Goal: Task Accomplishment & Management: Use online tool/utility

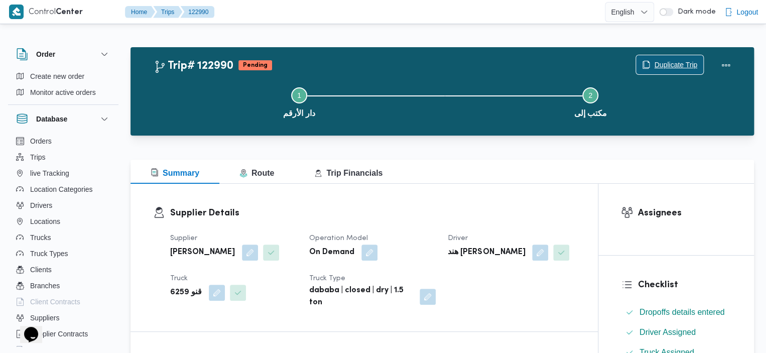
click at [689, 58] on span "Duplicate Trip" at bounding box center [669, 64] width 67 height 19
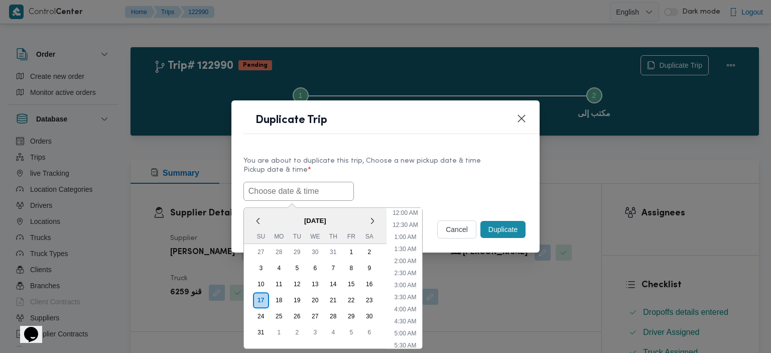
scroll to position [213, 0]
click at [265, 196] on input "text" at bounding box center [299, 191] width 110 height 19
click at [408, 284] on li "12:00 PM" at bounding box center [406, 289] width 34 height 10
type input "[DATE] 12:00PM"
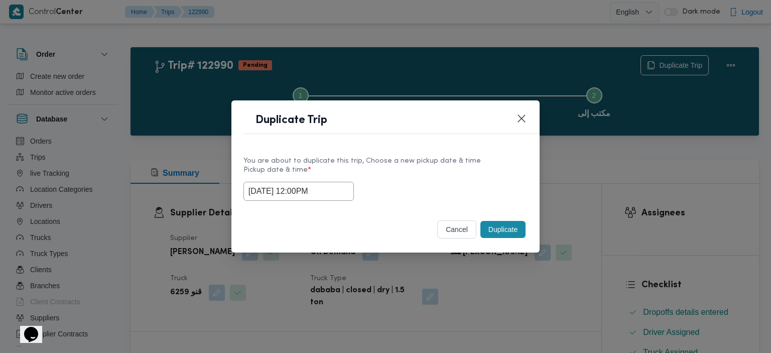
click at [500, 231] on button "Duplicate" at bounding box center [503, 229] width 45 height 17
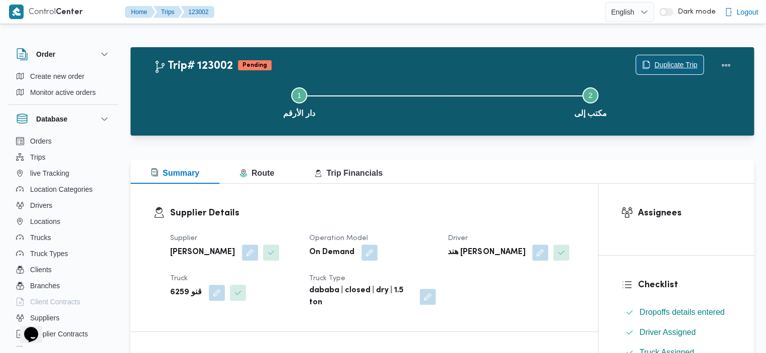
click at [647, 65] on icon "button" at bounding box center [646, 65] width 8 height 8
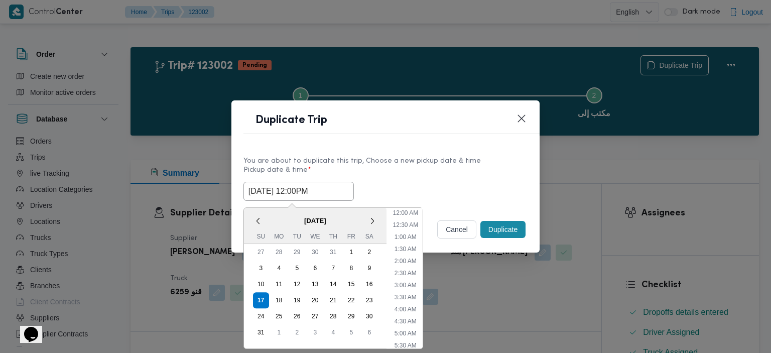
click at [325, 190] on input "[DATE] 12:00PM" at bounding box center [299, 191] width 110 height 19
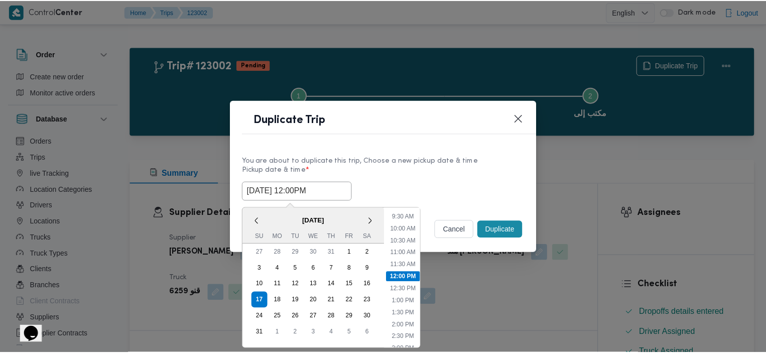
scroll to position [345, 0]
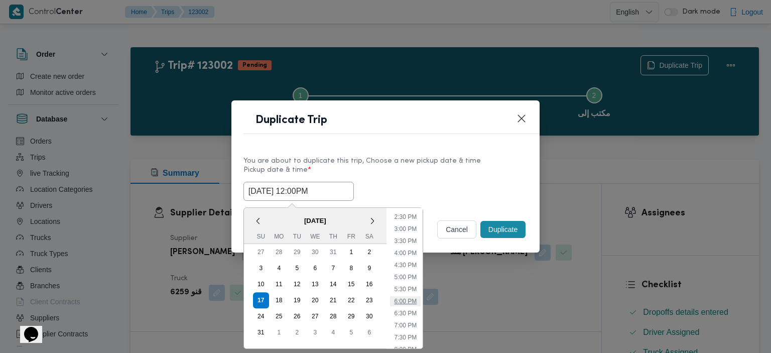
click at [414, 296] on li "6:00 PM" at bounding box center [405, 301] width 31 height 10
type input "[DATE] 6:00PM"
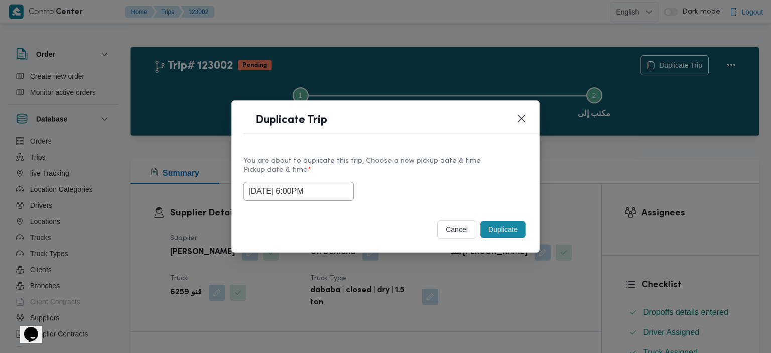
click at [499, 224] on button "Duplicate" at bounding box center [503, 229] width 45 height 17
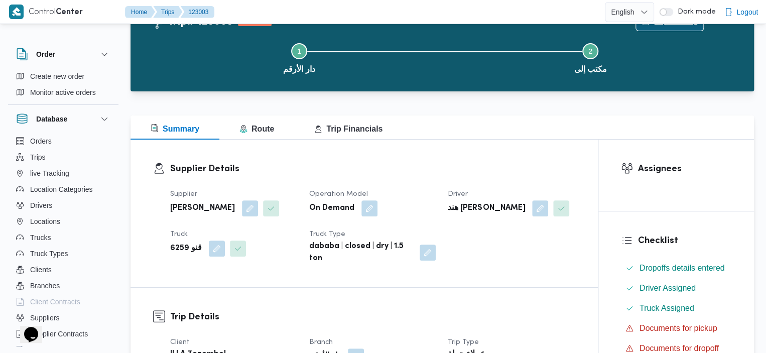
scroll to position [48, 0]
